Goal: Check status: Check status

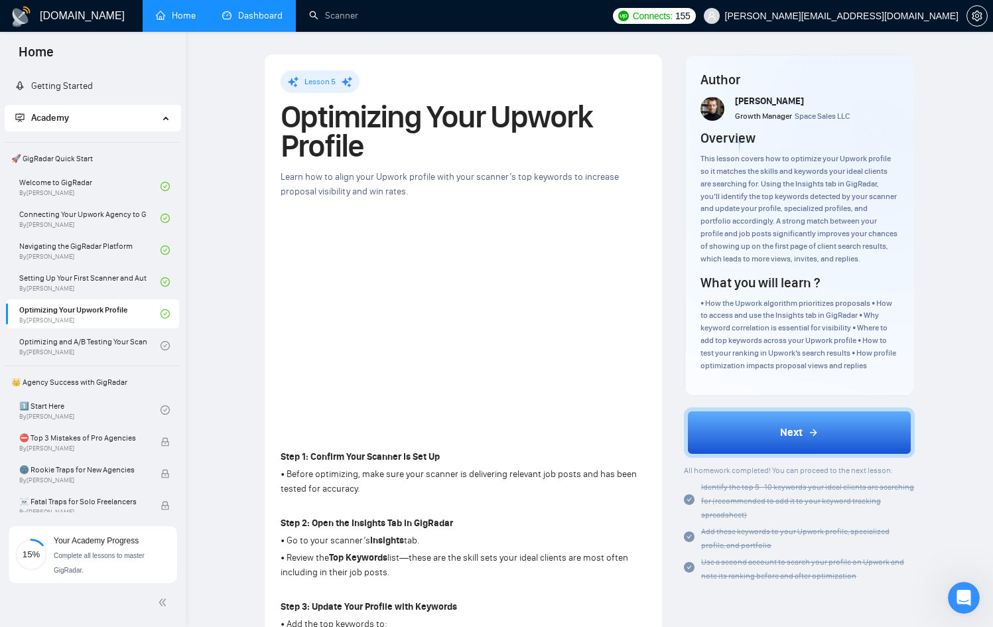
click at [264, 20] on link "Dashboard" at bounding box center [252, 15] width 60 height 11
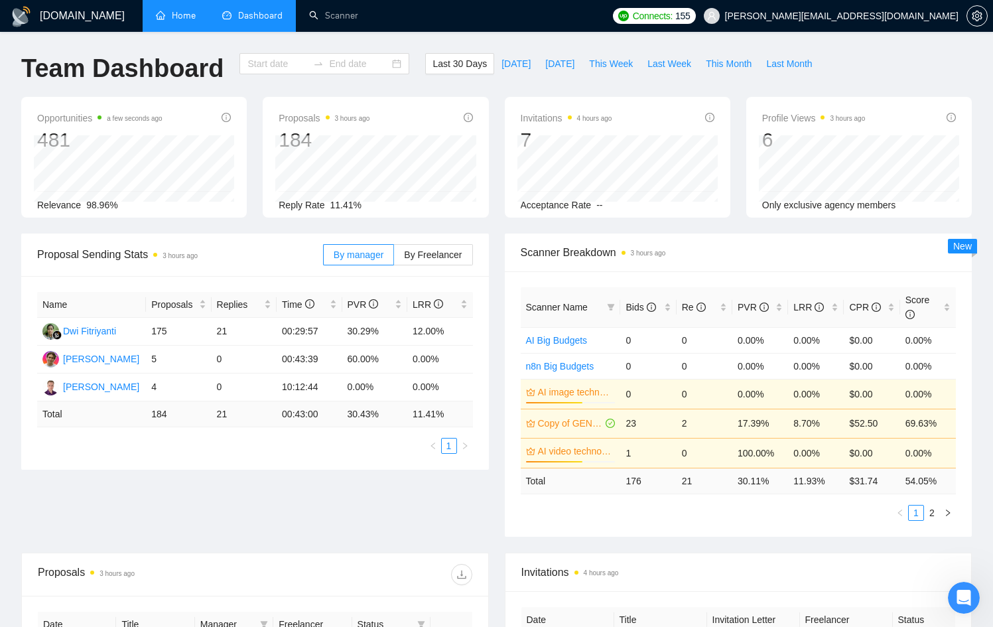
type input "[DATE]"
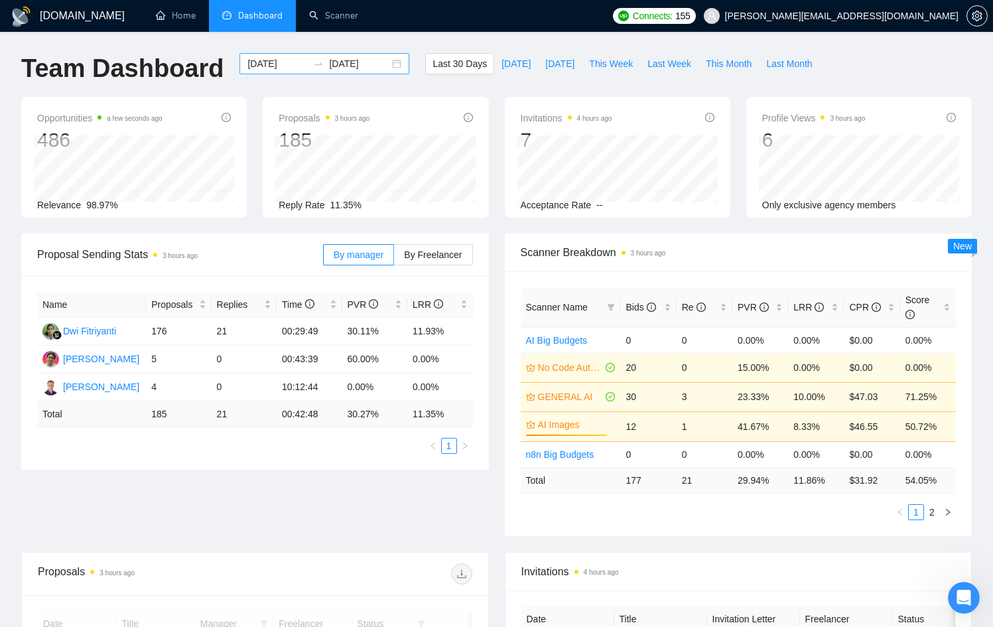
click at [373, 66] on input "[DATE]" at bounding box center [359, 63] width 60 height 15
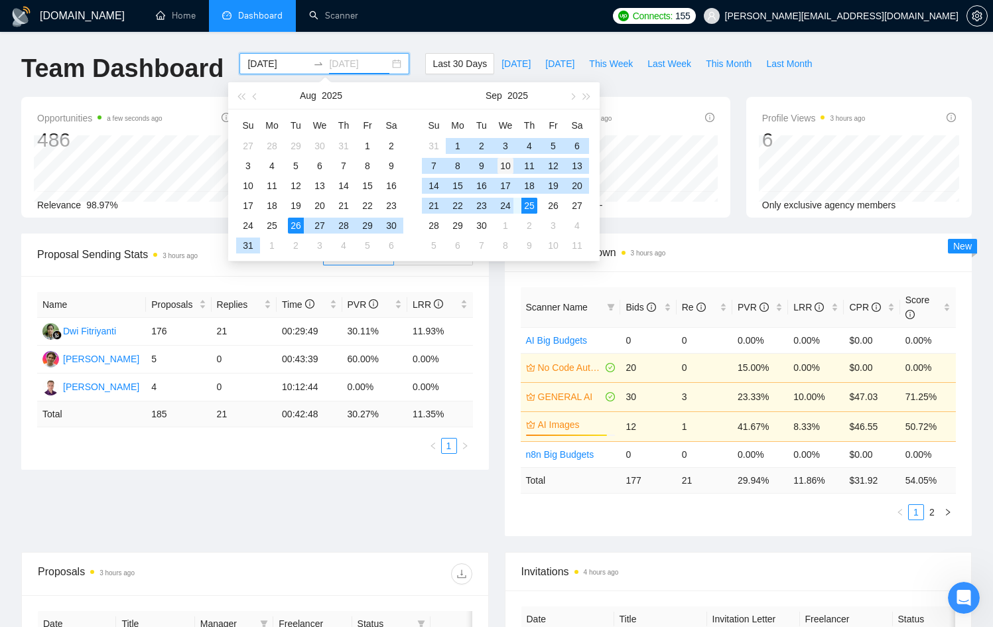
type input "[DATE]"
click at [503, 167] on div "10" at bounding box center [506, 166] width 16 height 16
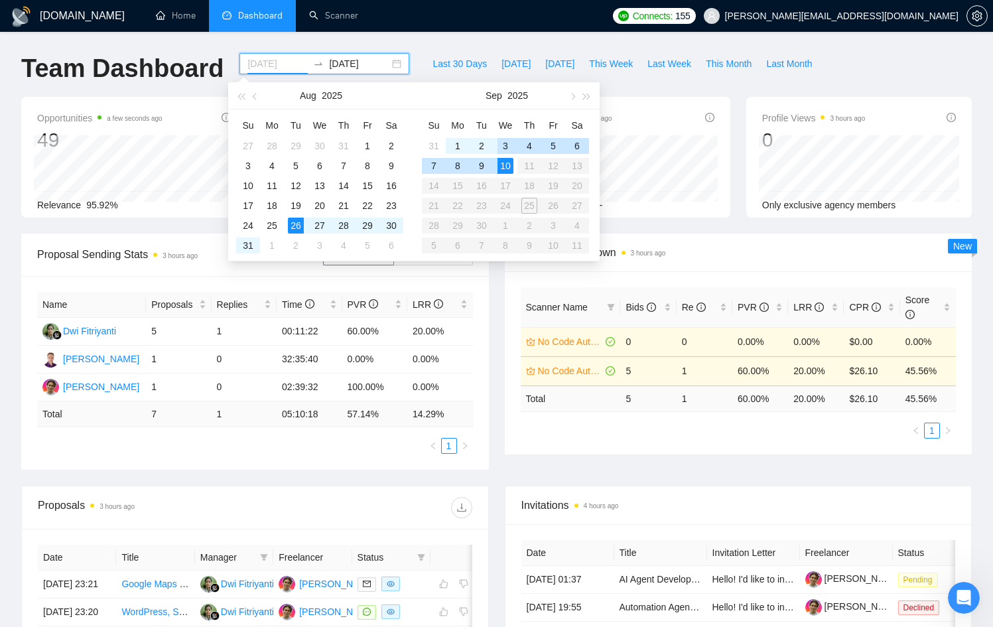
click at [509, 143] on div "3" at bounding box center [506, 146] width 16 height 16
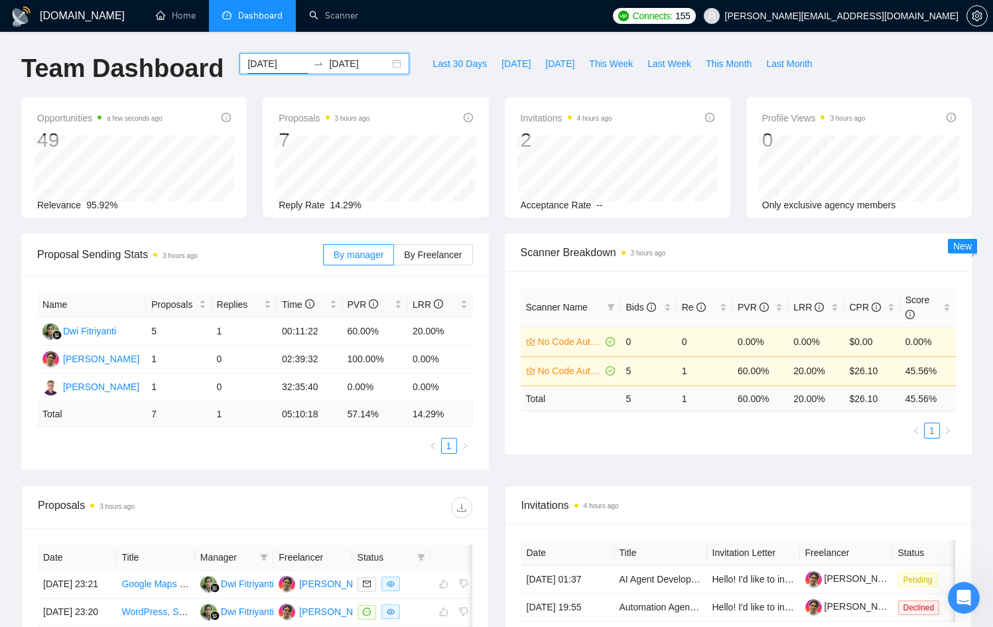
click at [284, 58] on input "[DATE]" at bounding box center [277, 63] width 60 height 15
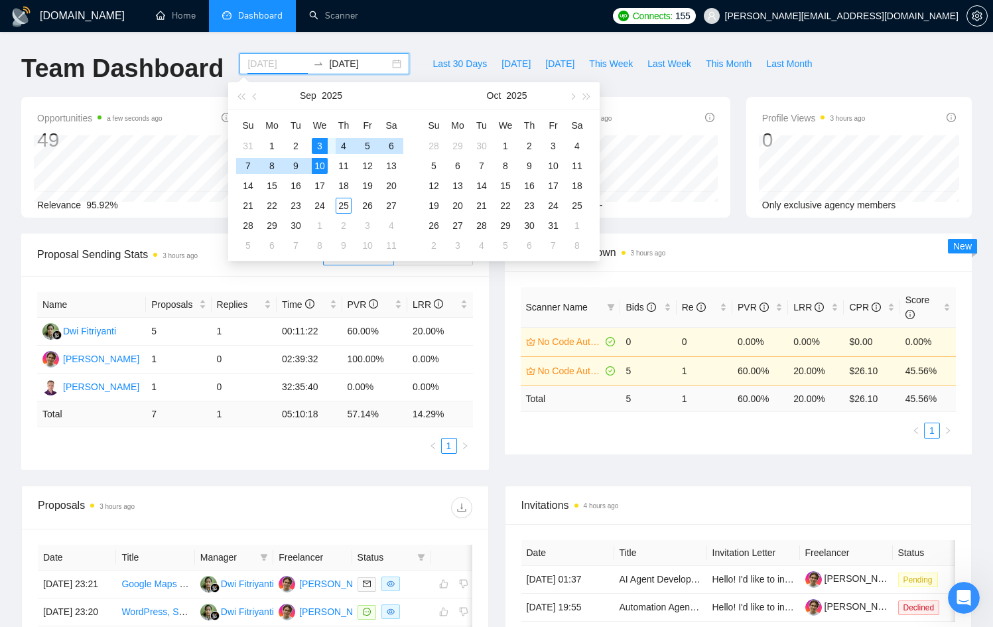
type input "[DATE]"
click at [317, 141] on div "3" at bounding box center [320, 146] width 16 height 16
type input "[DATE]"
click at [346, 208] on div "25" at bounding box center [344, 206] width 16 height 16
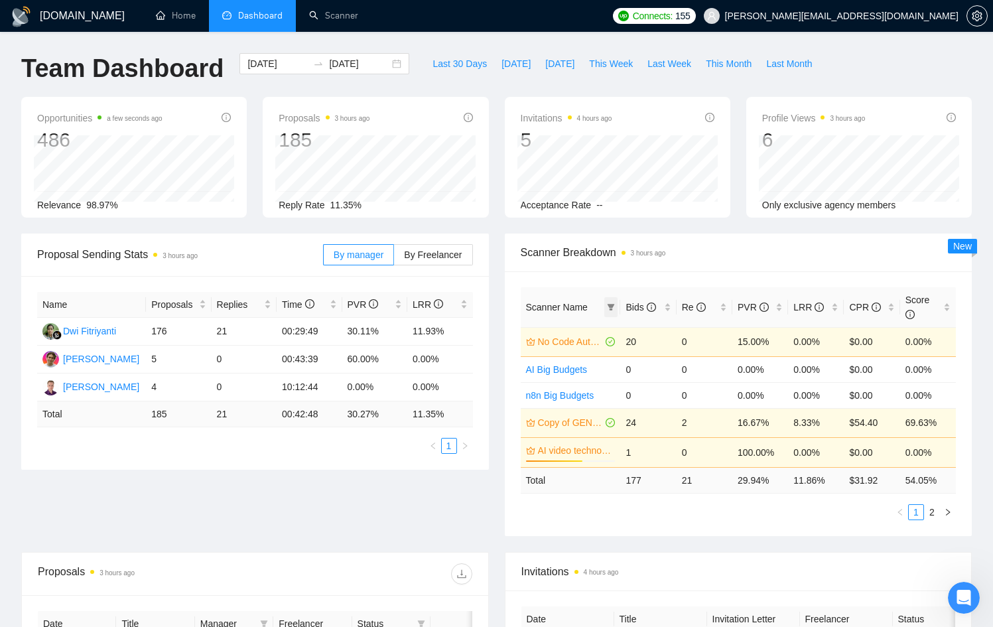
click at [612, 303] on icon "filter" at bounding box center [611, 307] width 8 height 8
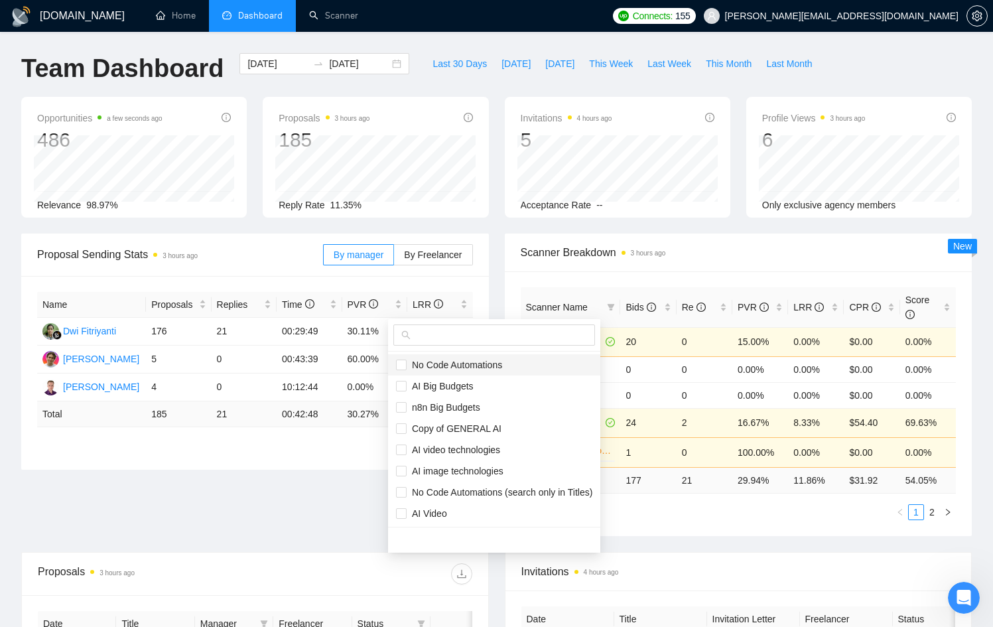
click at [434, 367] on span "No Code Automations" at bounding box center [455, 365] width 96 height 11
checkbox input "true"
click at [468, 425] on span "Copy of GENERAL AI" at bounding box center [454, 428] width 95 height 11
checkbox input "true"
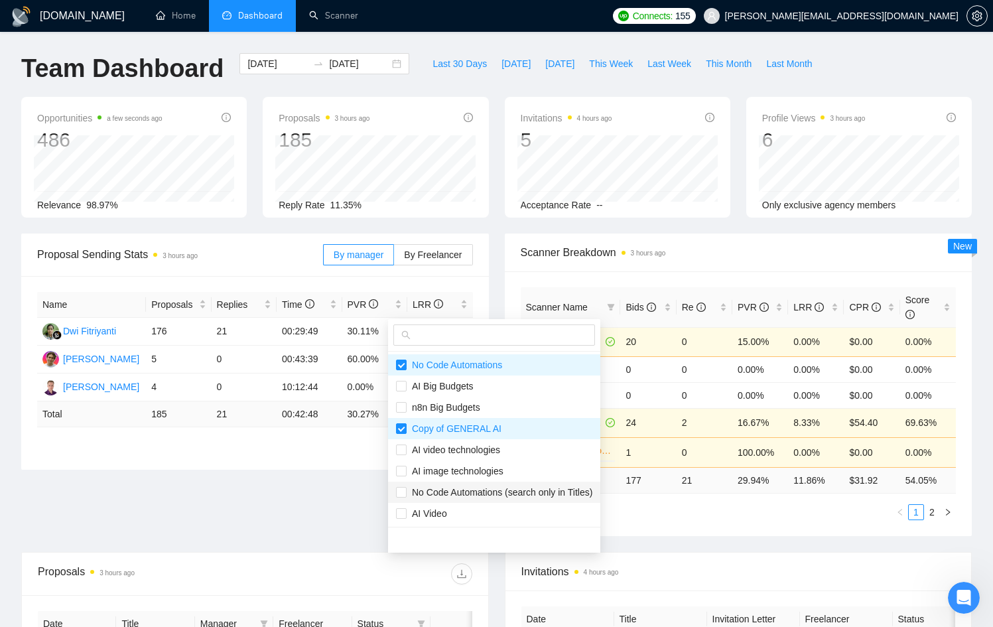
click at [483, 494] on span "No Code Automations (search only in Titles)" at bounding box center [500, 492] width 186 height 11
checkbox input "true"
click at [478, 507] on span "AI Video" at bounding box center [494, 513] width 196 height 15
checkbox input "false"
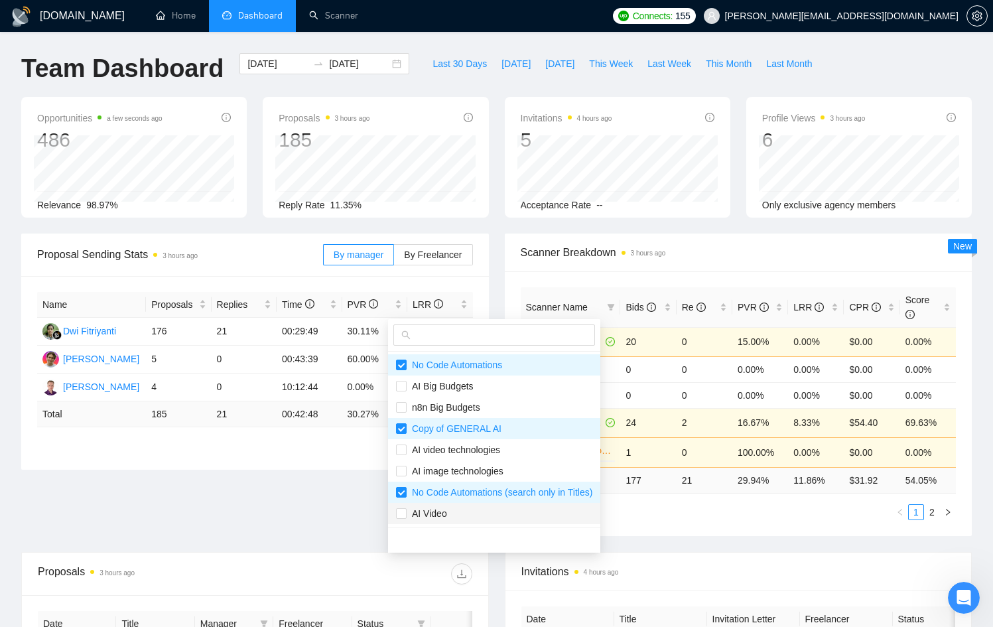
scroll to position [42, 0]
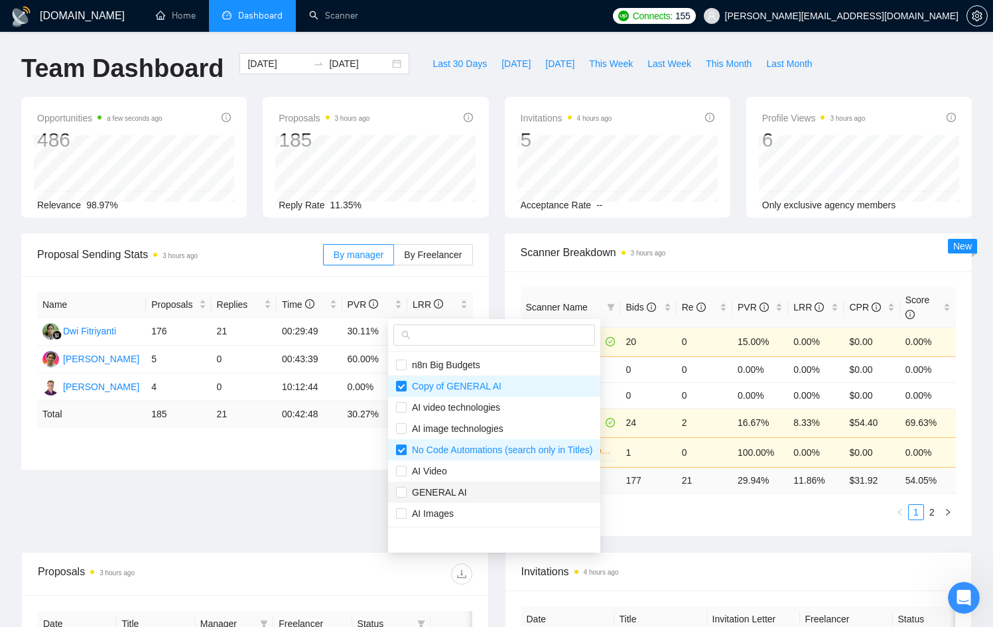
click at [464, 492] on span "GENERAL AI" at bounding box center [437, 492] width 60 height 11
checkbox input "true"
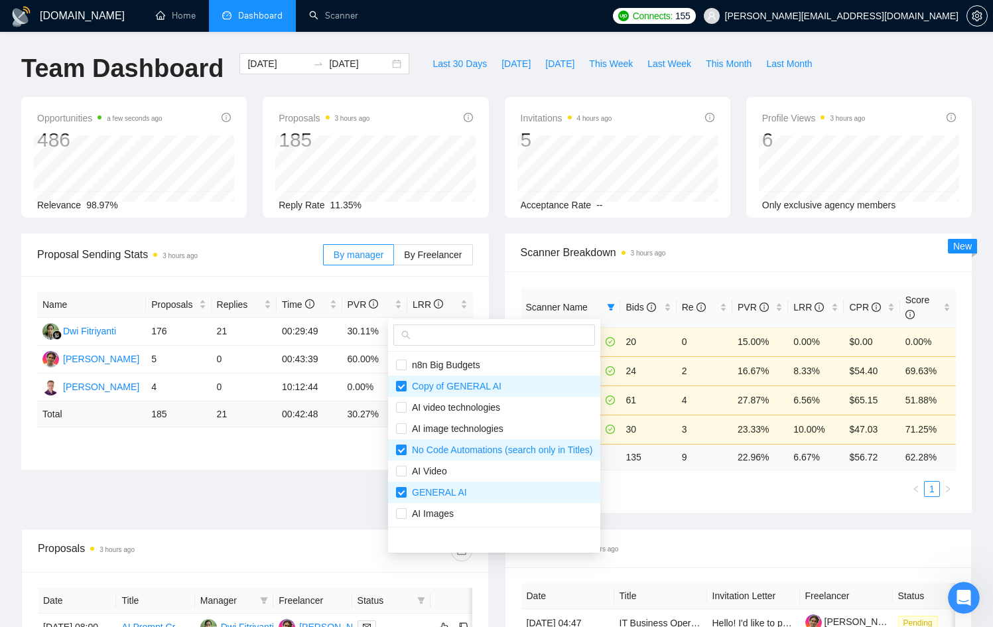
click at [720, 532] on main "Team Dashboard [DATE] [DATE] Last 30 Days [DATE] [DATE] This Week Last Week Thi…" at bounding box center [496, 502] width 951 height 898
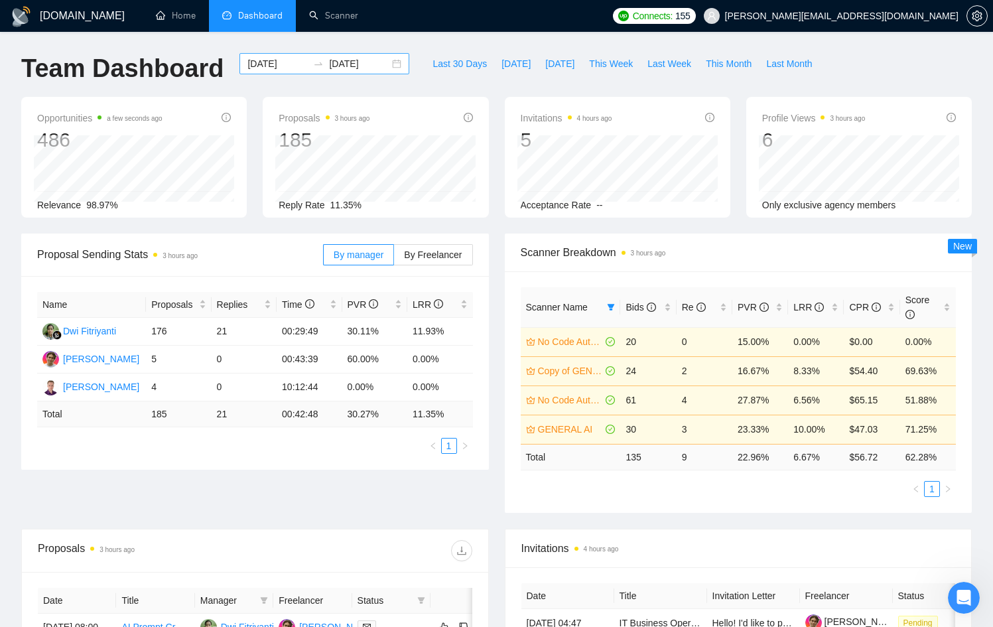
click at [296, 58] on input "[DATE]" at bounding box center [277, 63] width 60 height 15
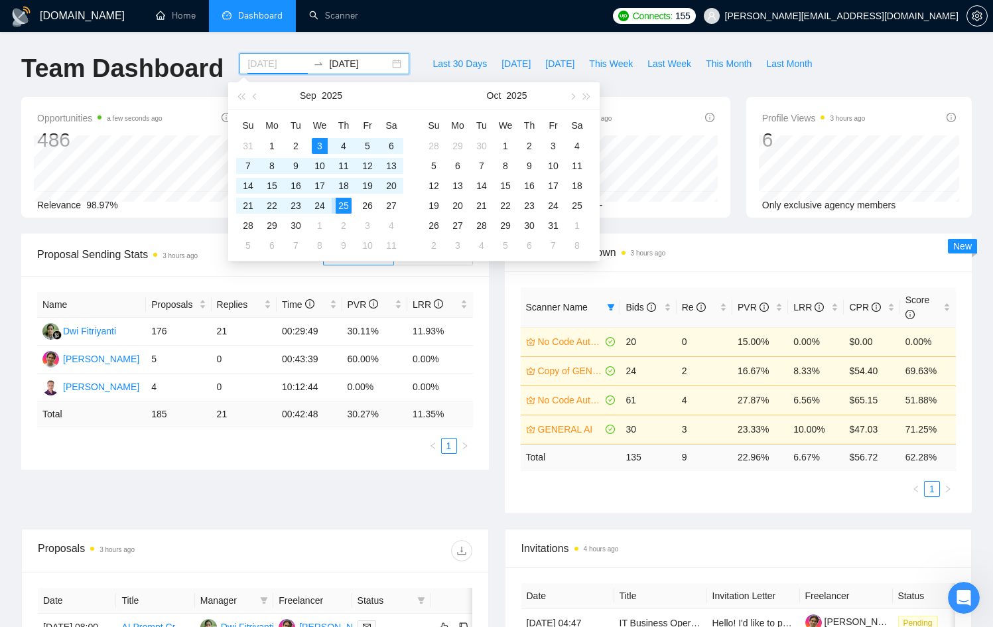
type input "[DATE]"
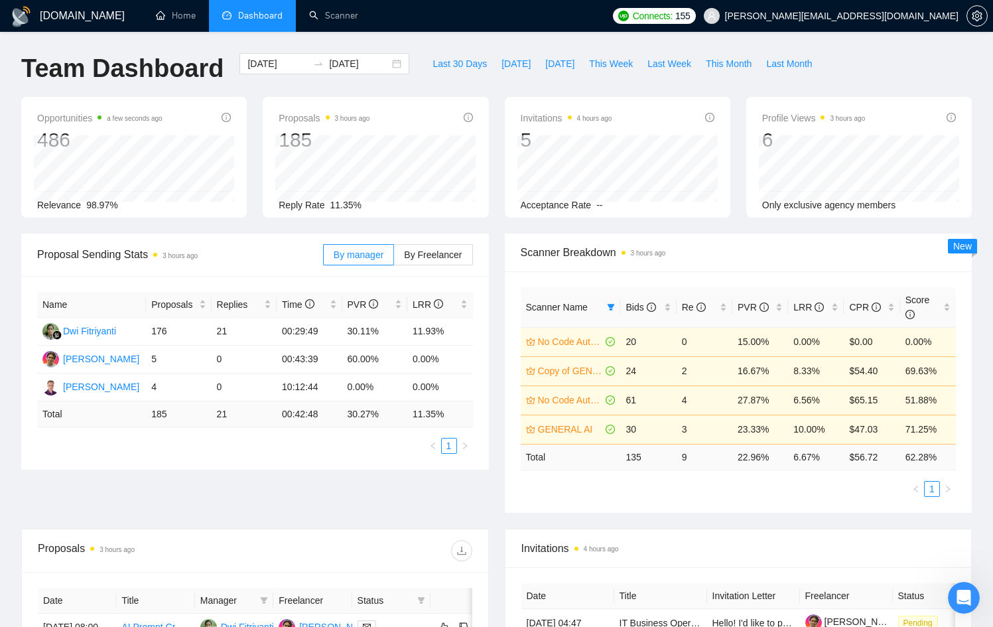
click at [645, 506] on div "Scanner Name Bids Re PVR LRR CPR Score No Code Automations 20 0 15.00% 0.00% $0…" at bounding box center [739, 391] width 468 height 241
click at [616, 304] on span at bounding box center [610, 307] width 13 height 20
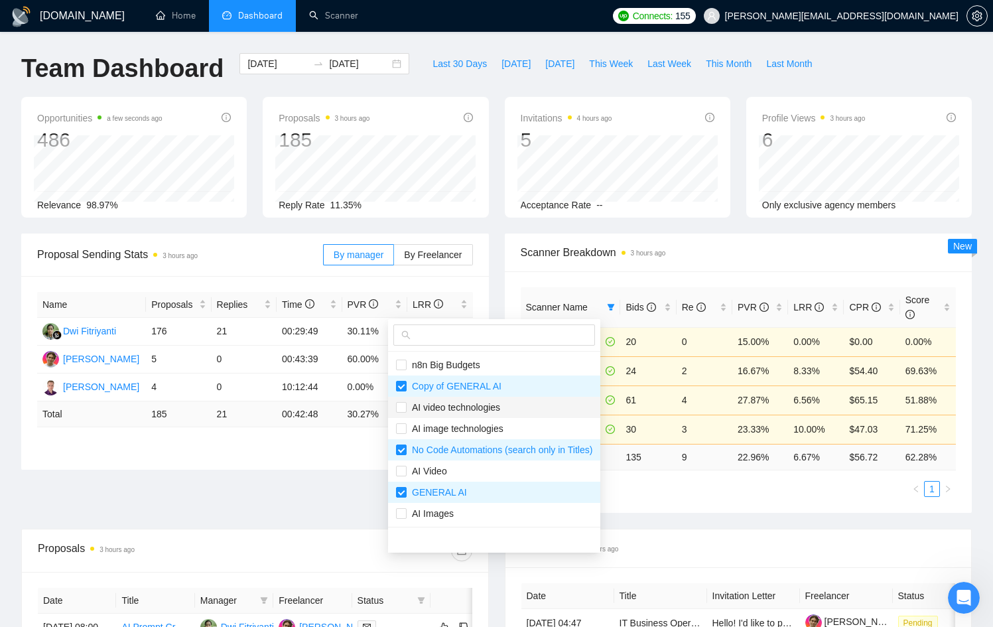
click at [461, 408] on span "AI video technologies" at bounding box center [454, 407] width 94 height 11
checkbox input "true"
click at [464, 421] on span "AI image technologies" at bounding box center [494, 428] width 196 height 15
checkbox input "true"
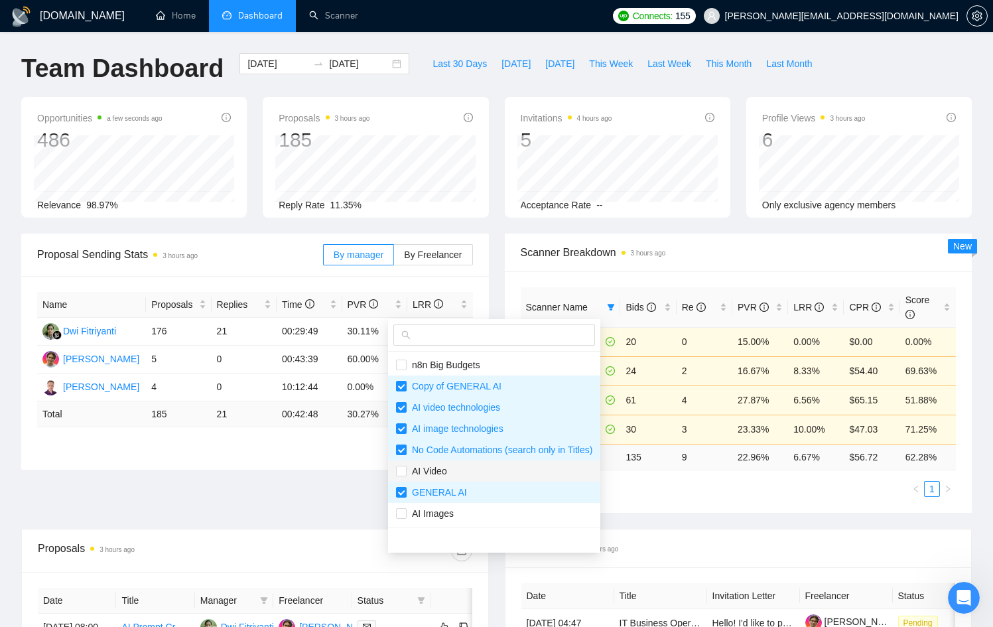
click at [461, 468] on span "AI Video" at bounding box center [494, 471] width 196 height 15
checkbox input "true"
click at [470, 515] on span "AI Images" at bounding box center [494, 513] width 196 height 15
checkbox input "true"
click at [689, 522] on div "Proposal Sending Stats 3 hours ago By manager By Freelancer Name Proposals Repl…" at bounding box center [496, 381] width 967 height 295
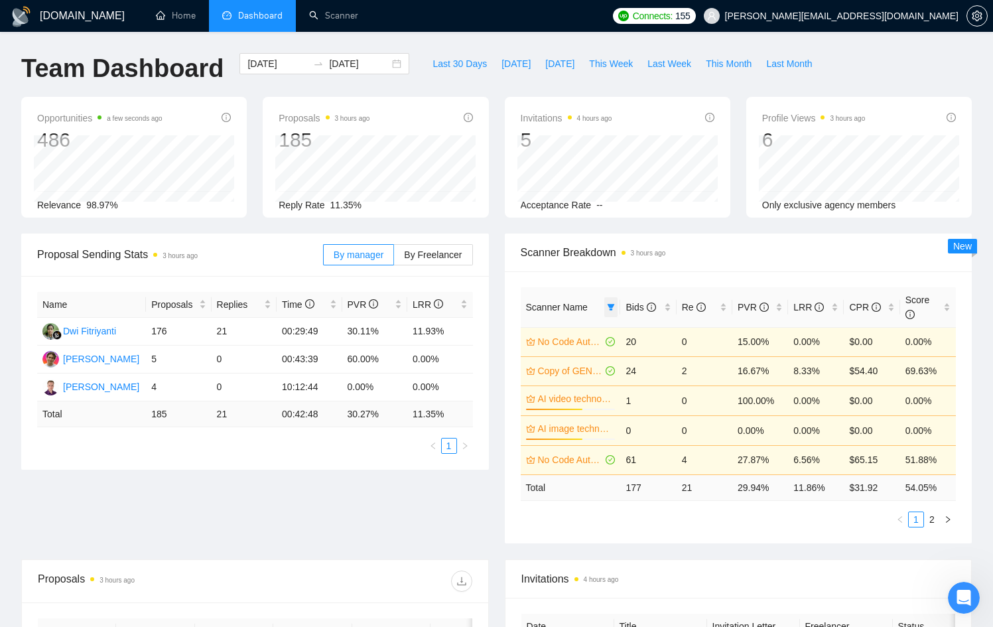
click at [607, 306] on icon "filter" at bounding box center [611, 307] width 8 height 8
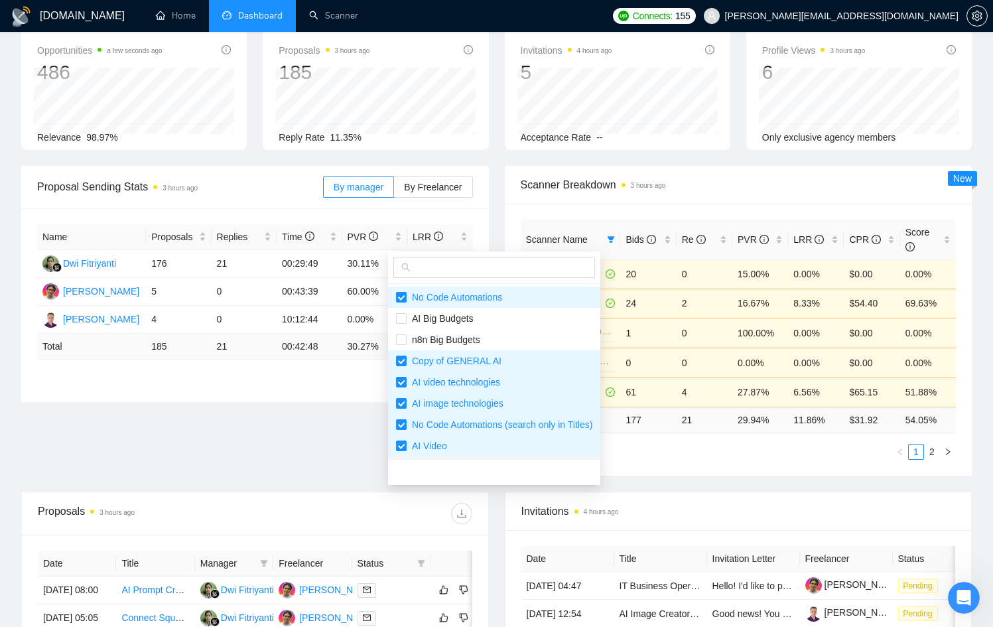
scroll to position [3, 0]
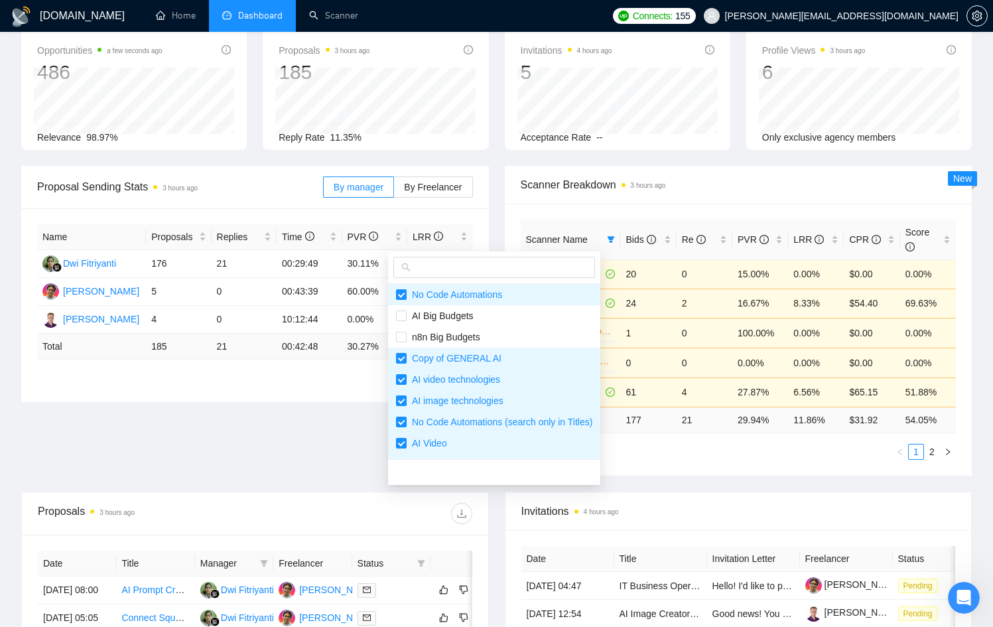
click at [665, 468] on div "Scanner Name Bids Re PVR LRR CPR Score No Code Automations 20 0 15.00% 0.00% $0…" at bounding box center [739, 340] width 468 height 272
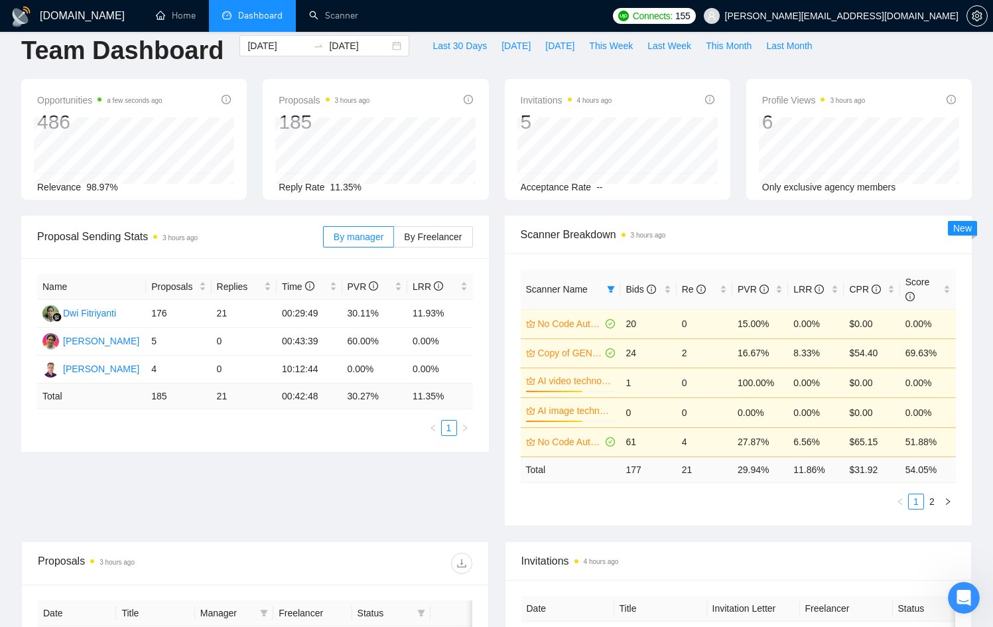
scroll to position [0, 0]
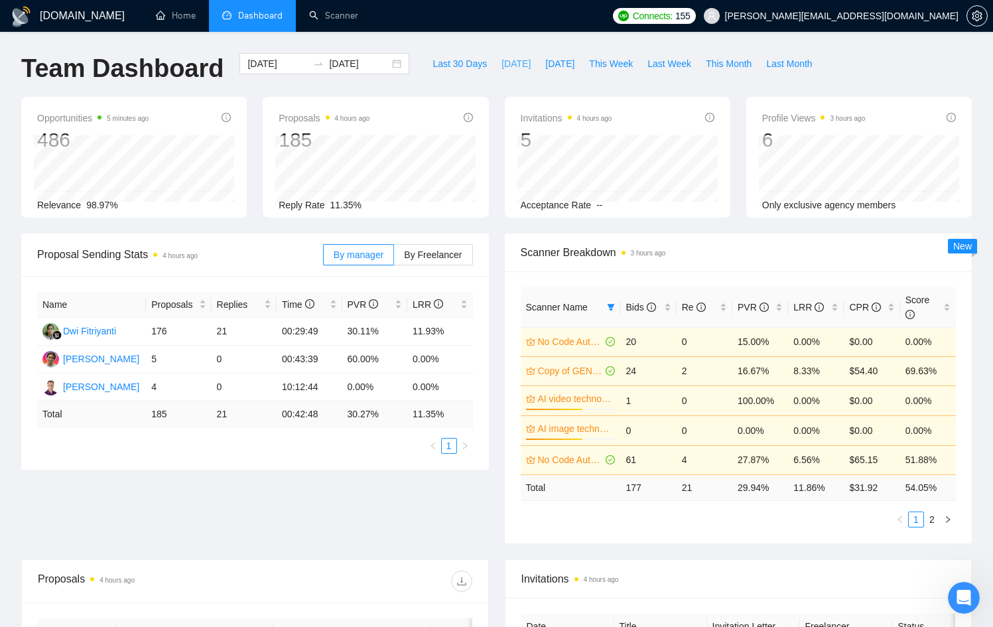
click at [502, 64] on span "[DATE]" at bounding box center [515, 63] width 29 height 15
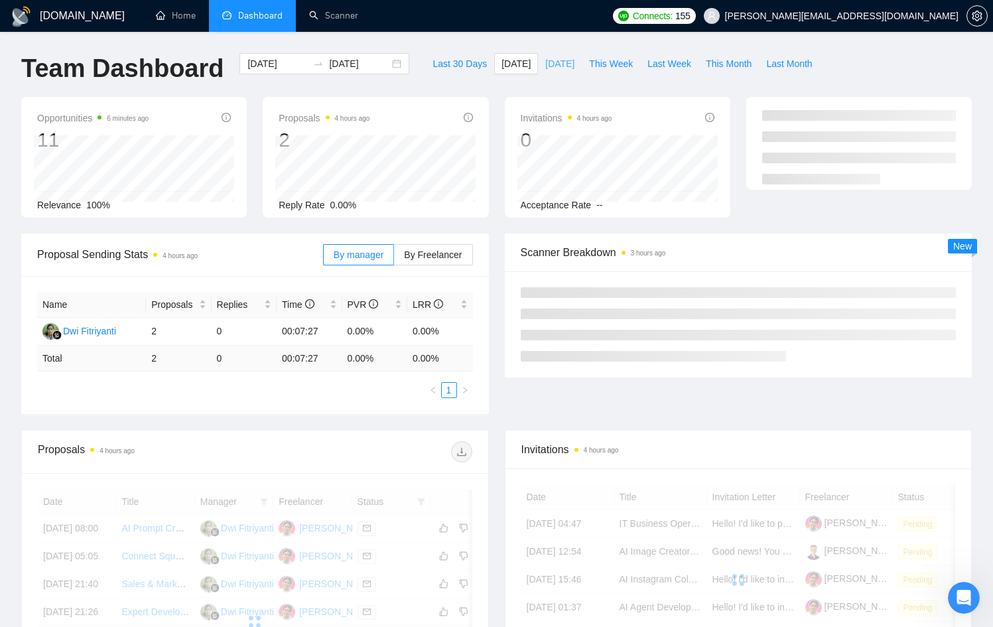
click at [573, 63] on span "[DATE]" at bounding box center [559, 63] width 29 height 15
type input "[DATE]"
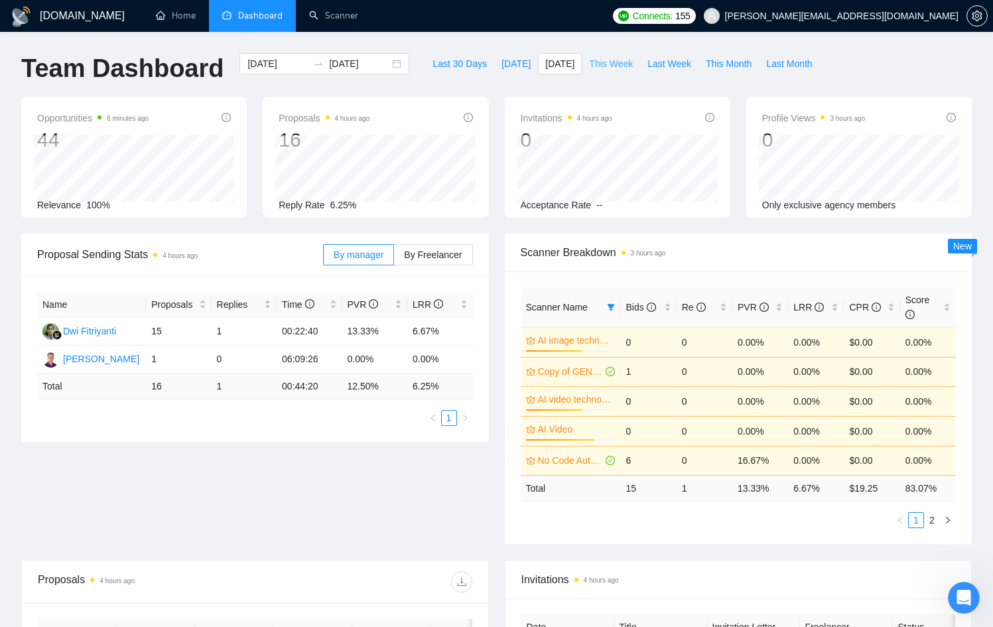
click at [619, 60] on span "This Week" at bounding box center [611, 63] width 44 height 15
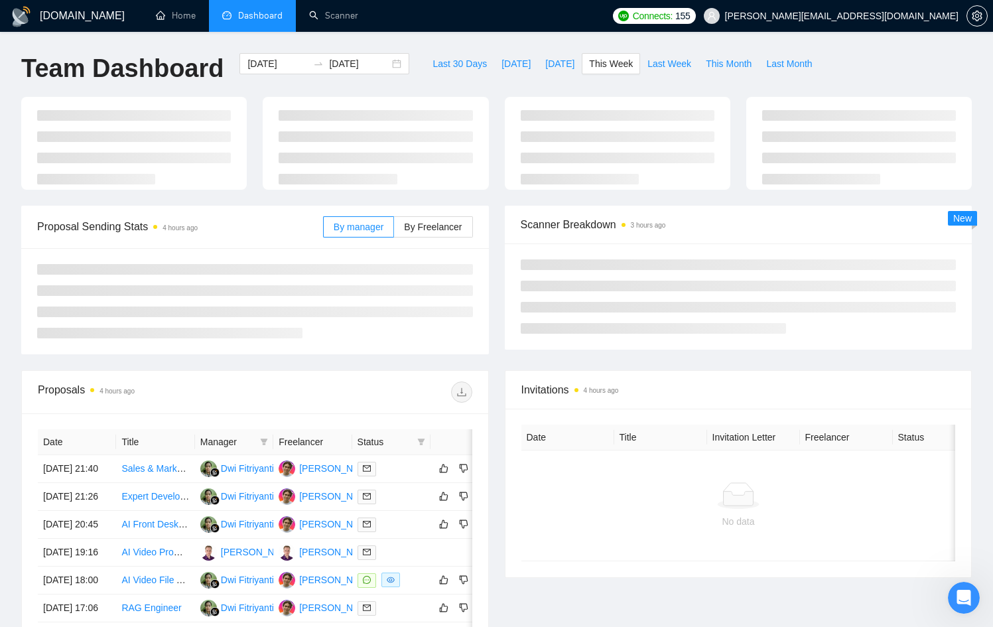
type input "[DATE]"
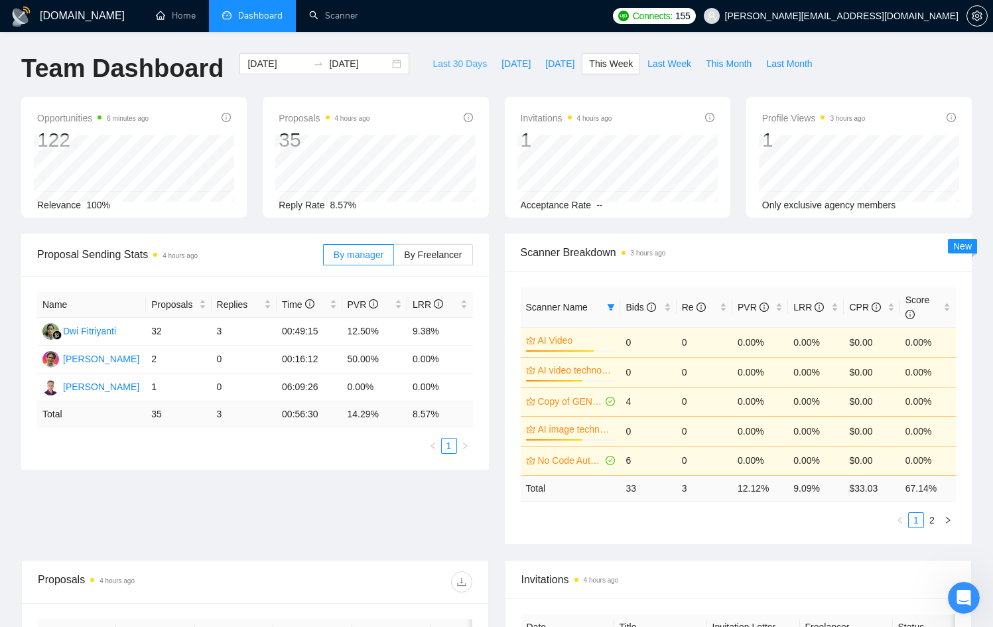
click at [464, 66] on span "Last 30 Days" at bounding box center [460, 63] width 54 height 15
type input "[DATE]"
